Goal: Find specific page/section: Find specific page/section

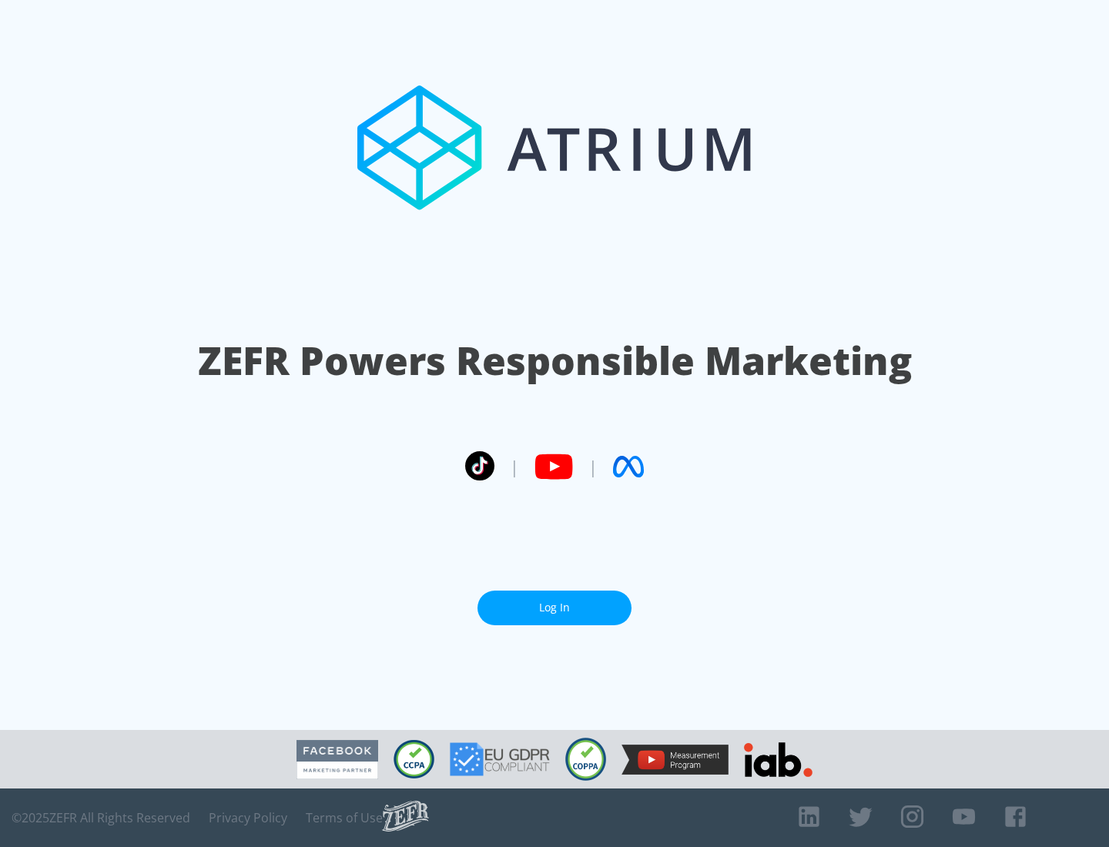
click at [554, 601] on link "Log In" at bounding box center [554, 608] width 154 height 35
